Goal: Information Seeking & Learning: Learn about a topic

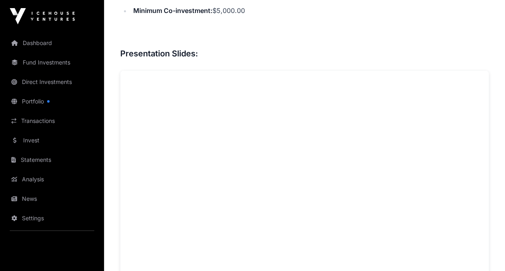
scroll to position [488, 0]
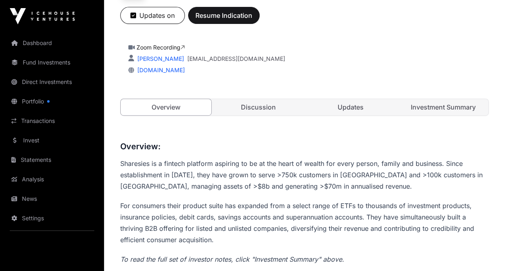
scroll to position [163, 0]
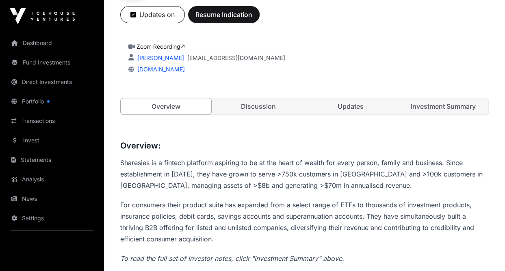
click at [251, 104] on link "Discussion" at bounding box center [258, 106] width 91 height 16
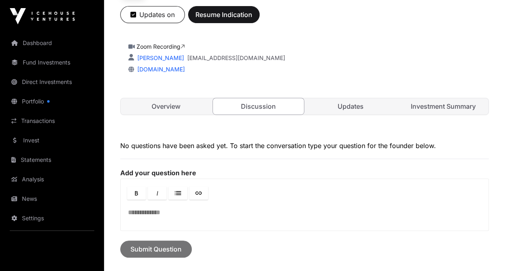
click at [338, 105] on link "Updates" at bounding box center [351, 106] width 91 height 16
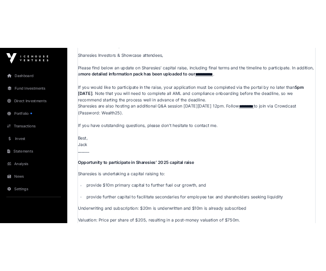
scroll to position [163, 0]
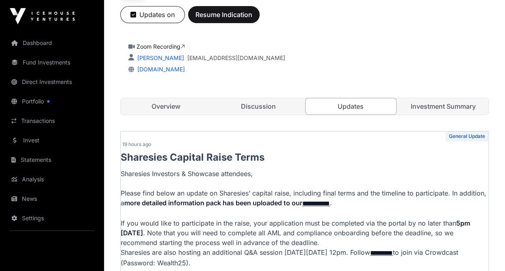
click at [171, 43] on link "Zoom Recording" at bounding box center [161, 46] width 48 height 7
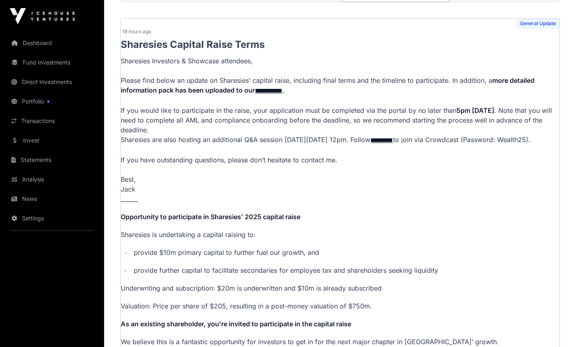
scroll to position [122, 0]
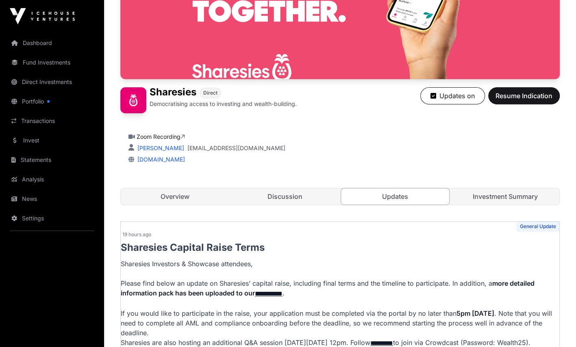
click at [186, 198] on link "Overview" at bounding box center [175, 197] width 108 height 16
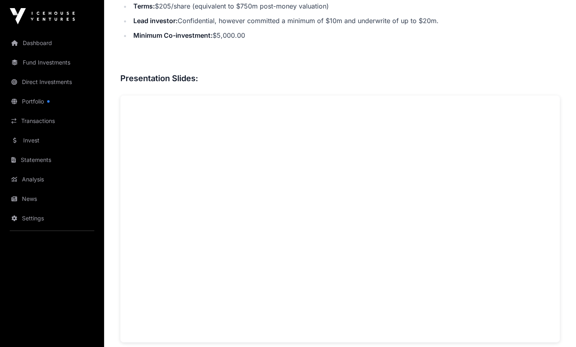
scroll to position [569, 0]
